Goal: Find specific page/section: Find specific page/section

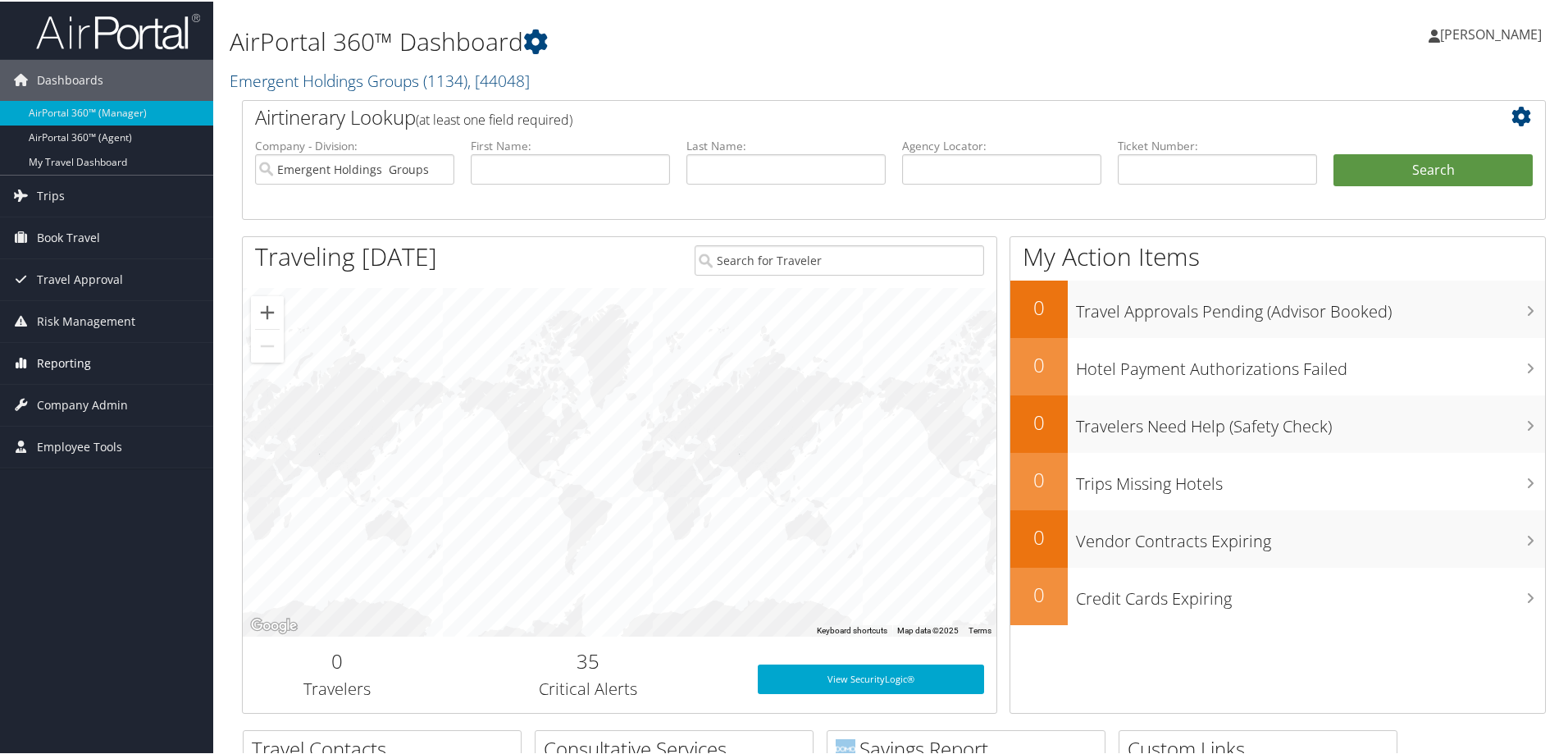
click at [46, 361] on span "Reporting" at bounding box center [64, 361] width 54 height 41
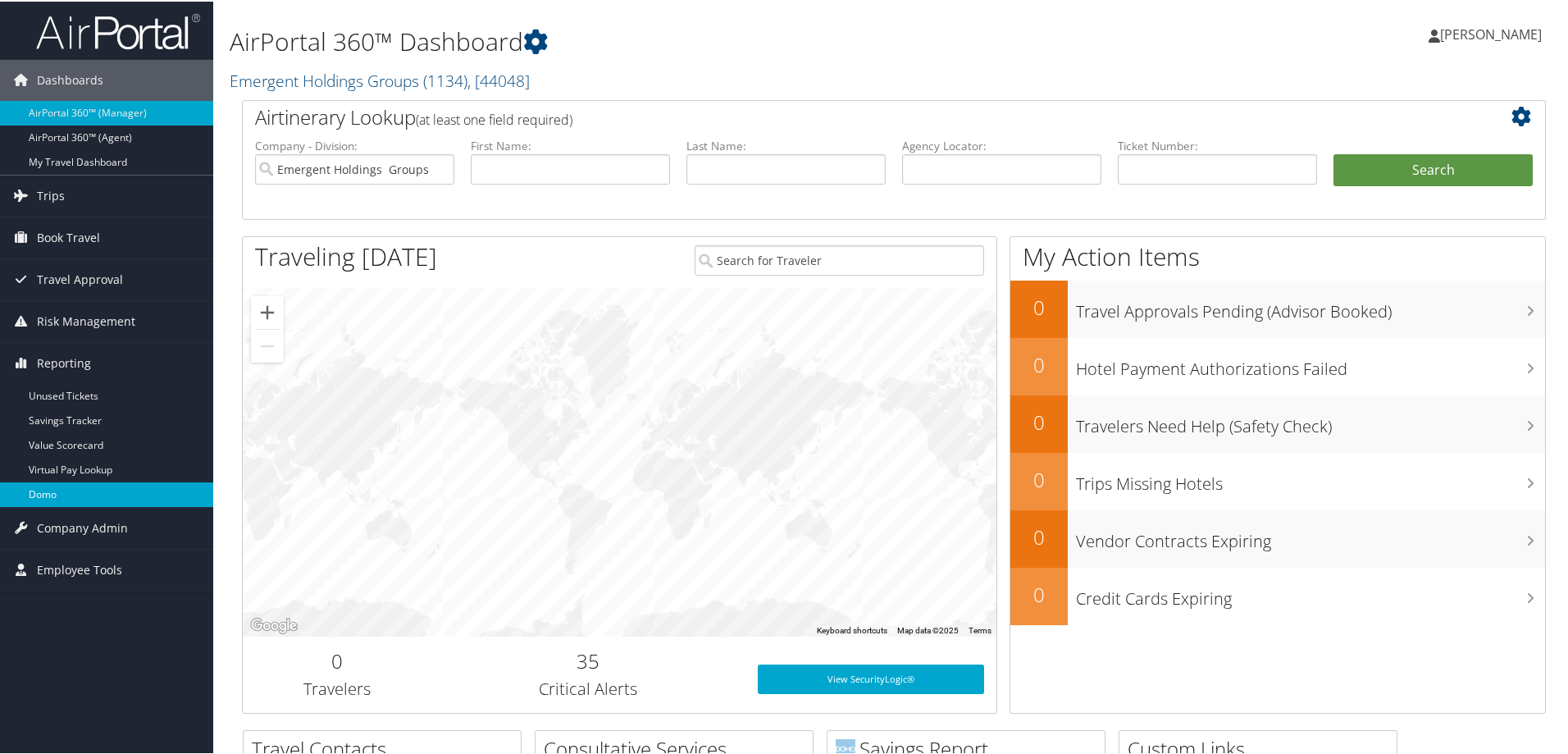
click at [63, 491] on link "Domo" at bounding box center [106, 494] width 213 height 25
